Goal: Task Accomplishment & Management: Manage account settings

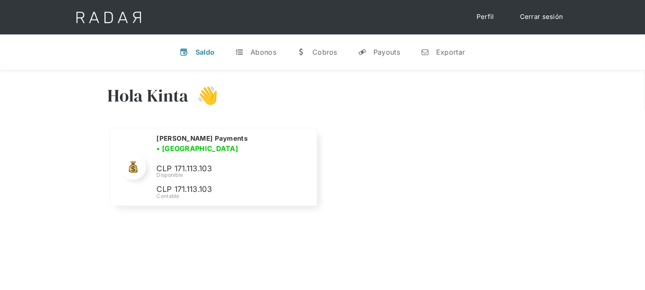
click at [539, 13] on link "Cerrar sesión" at bounding box center [542, 17] width 61 height 17
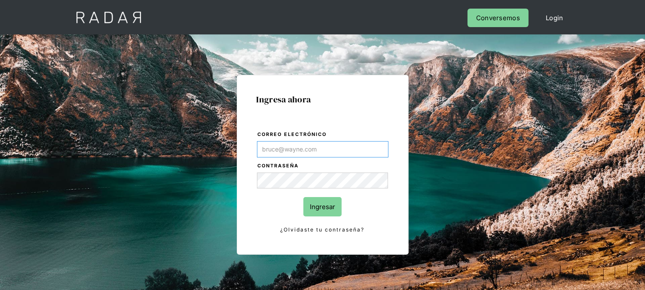
type input "[EMAIL_ADDRESS][DOMAIN_NAME]"
click at [330, 208] on input "Ingresar" at bounding box center [323, 206] width 38 height 19
